Goal: Check status

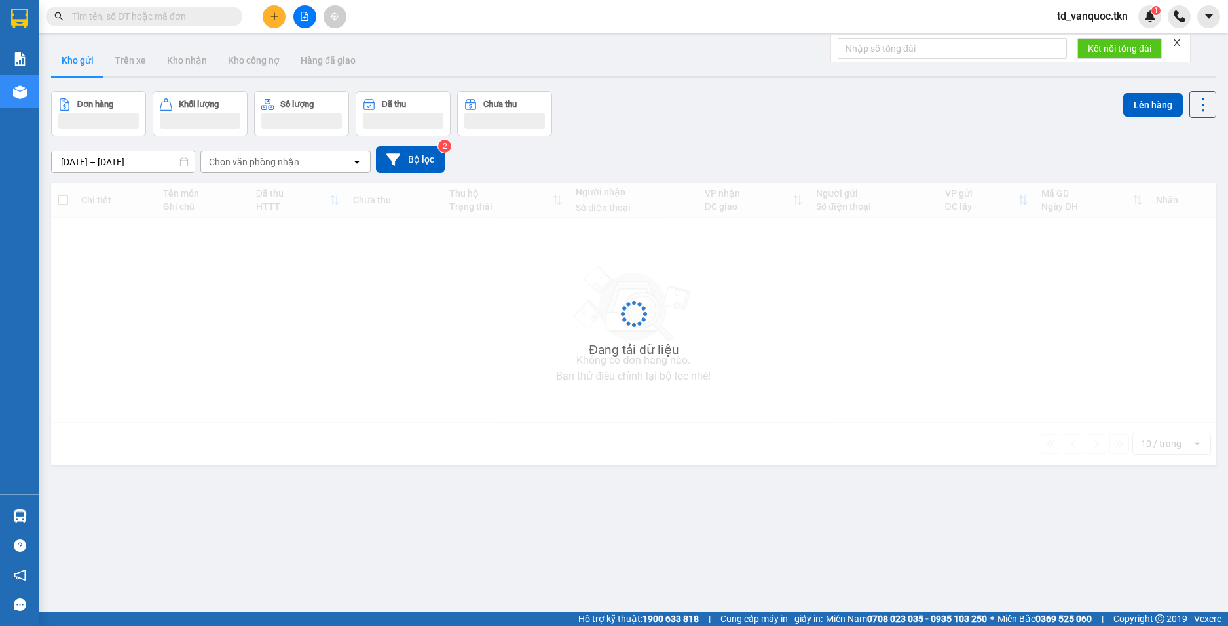
click at [132, 14] on input "text" at bounding box center [149, 16] width 155 height 14
paste input "0974115433"
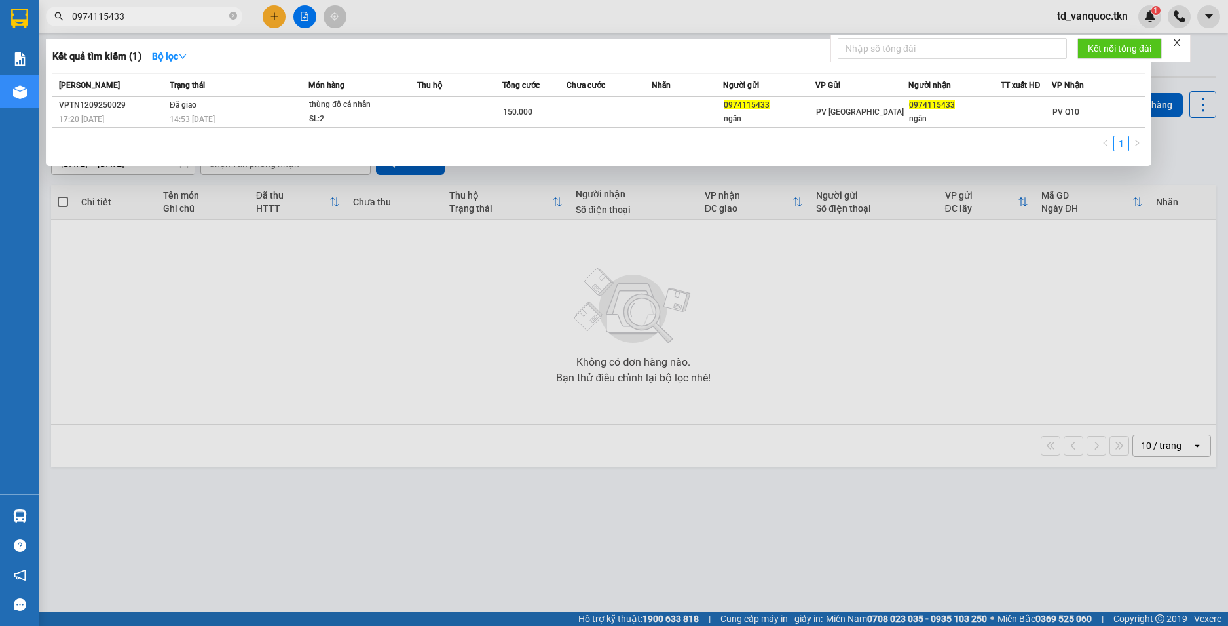
type input "0974115433"
click at [228, 19] on span "0974115433" at bounding box center [144, 17] width 197 height 20
click at [231, 18] on icon "close-circle" at bounding box center [233, 16] width 8 height 8
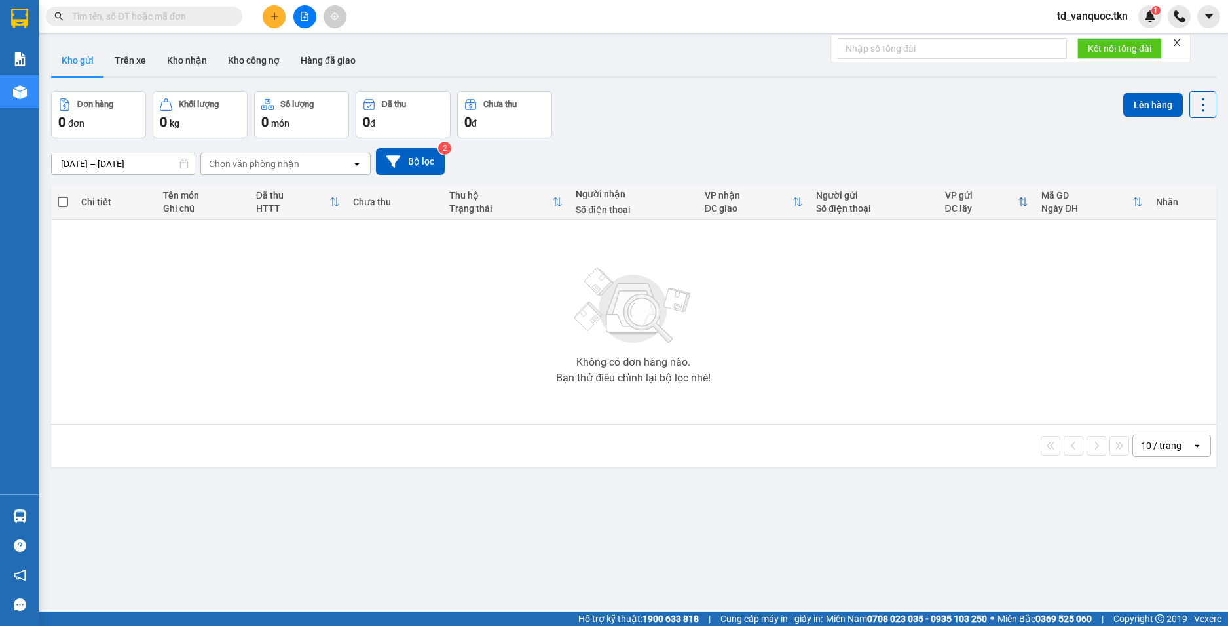
click at [183, 18] on input "text" at bounding box center [149, 16] width 155 height 14
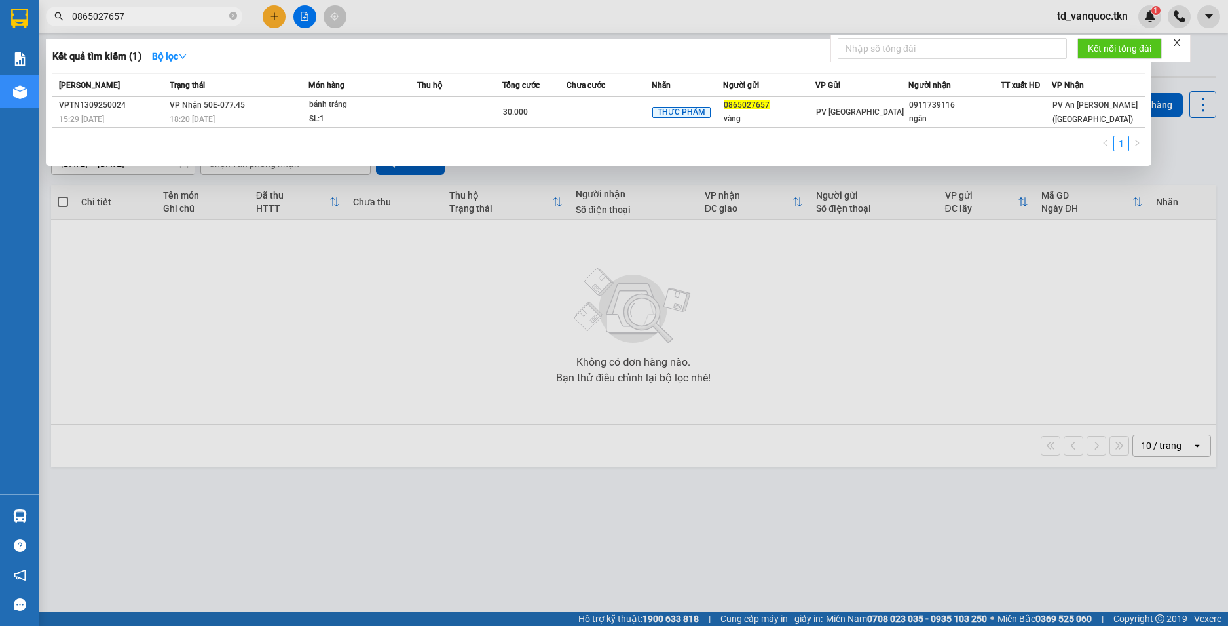
type input "0865027657"
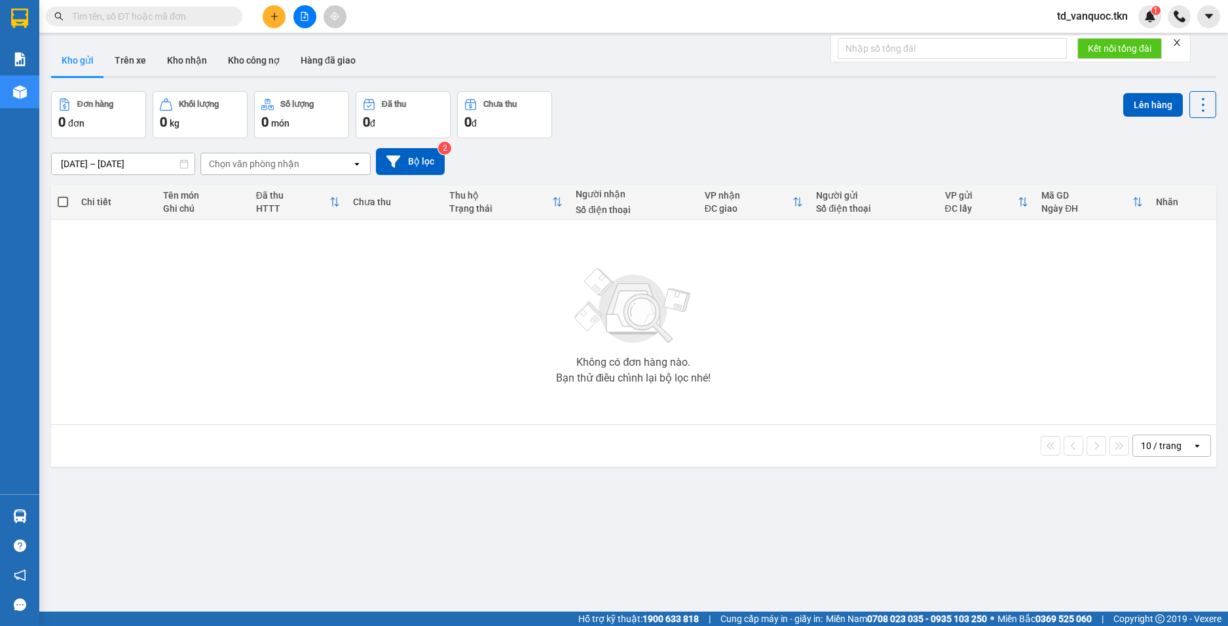
click at [175, 23] on input "text" at bounding box center [149, 16] width 155 height 14
click at [175, 20] on input "text" at bounding box center [149, 16] width 155 height 14
click at [178, 20] on input "text" at bounding box center [149, 16] width 155 height 14
